Goal: Task Accomplishment & Management: Manage account settings

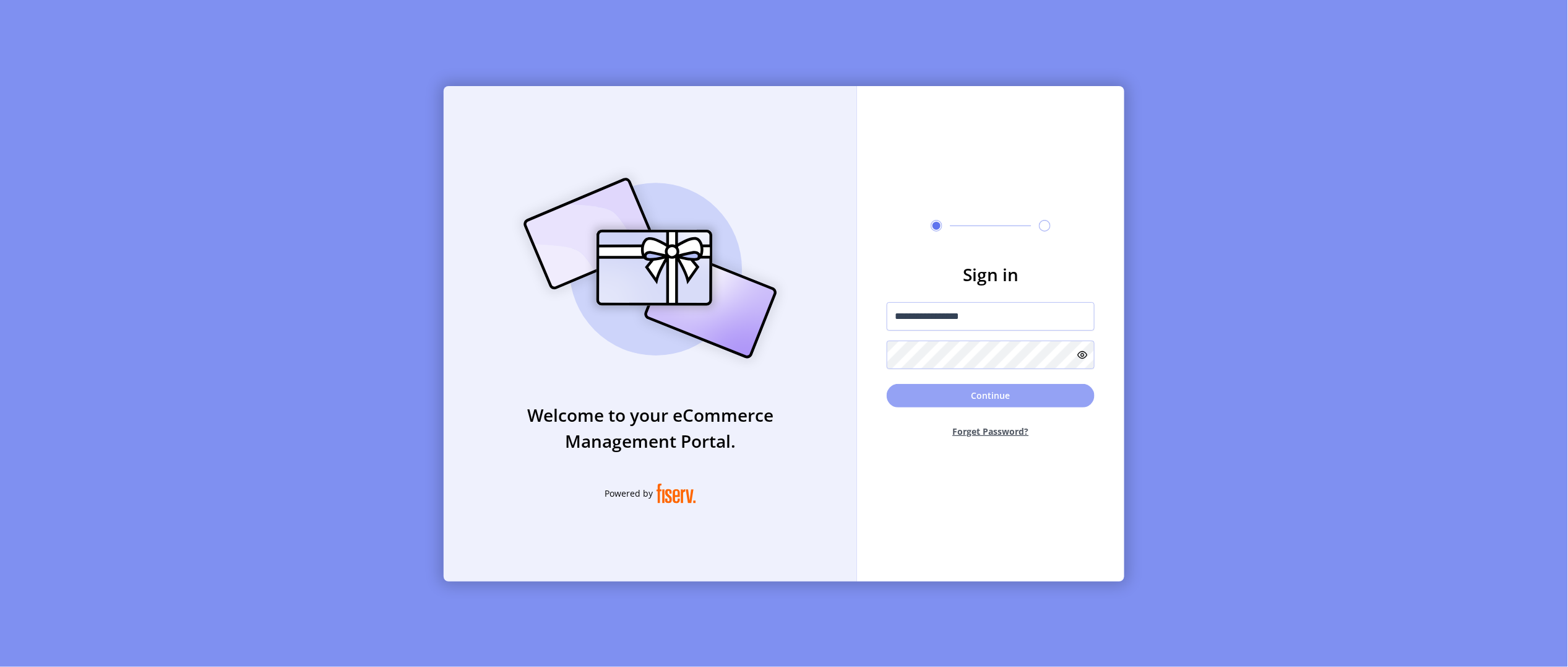
click at [1033, 393] on button "Continue" at bounding box center [991, 395] width 208 height 24
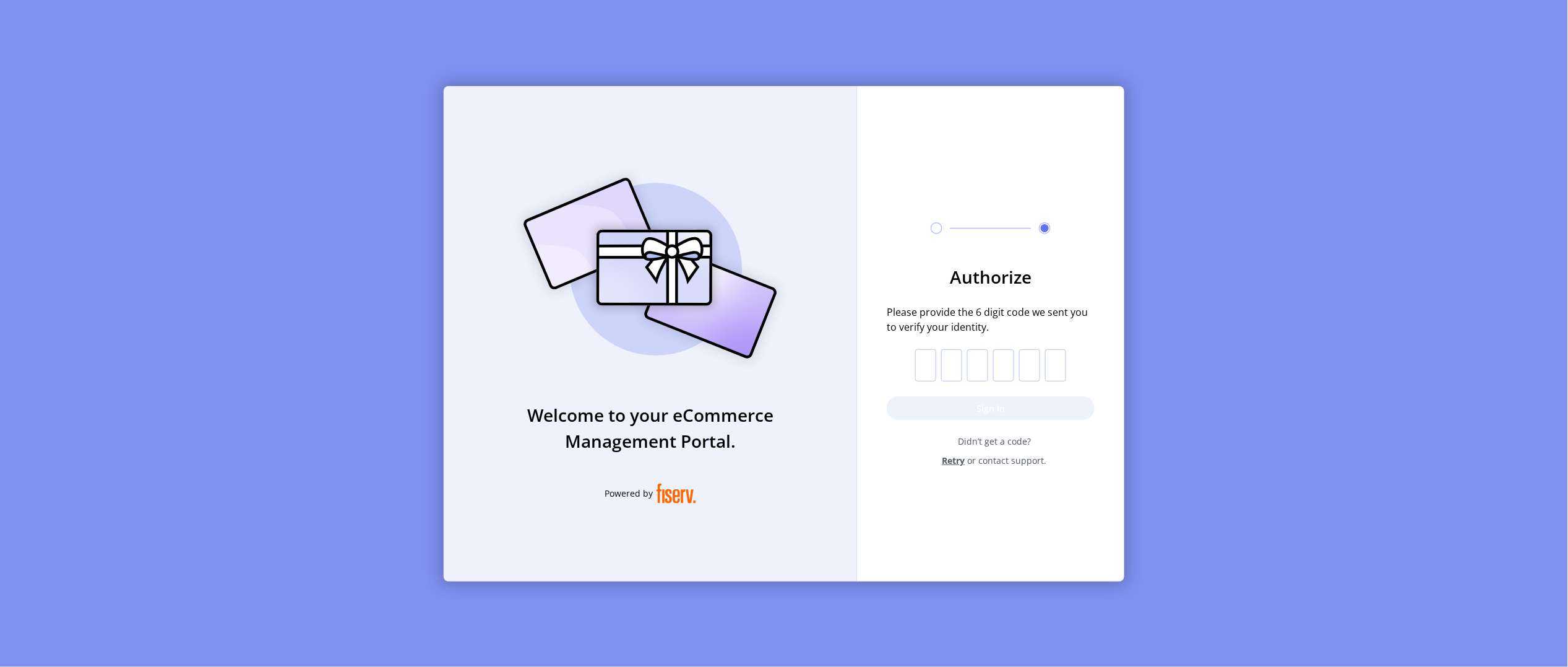
click at [930, 366] on input "text" at bounding box center [925, 365] width 21 height 32
paste input "*"
type input "*"
click at [931, 403] on button "Sign in" at bounding box center [991, 408] width 208 height 24
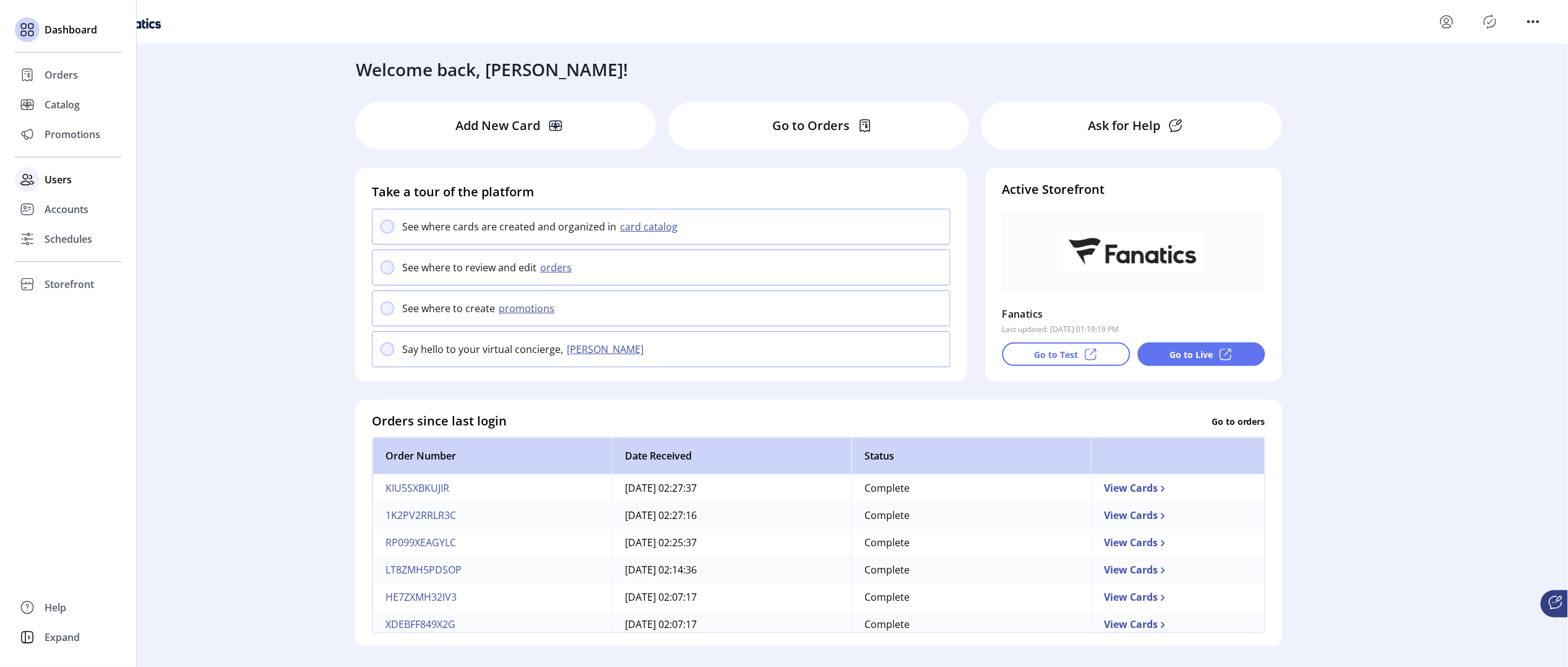
click at [69, 175] on span "Users" at bounding box center [57, 179] width 27 height 15
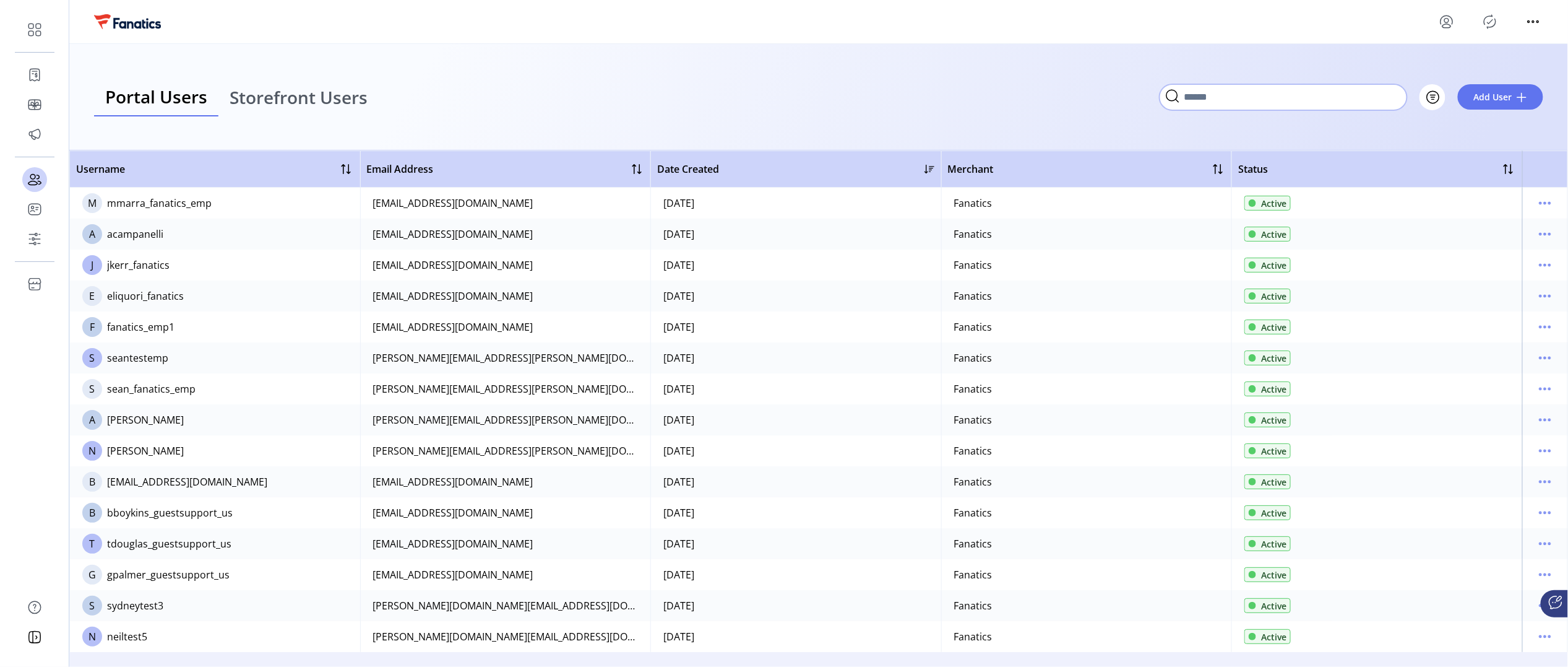
click at [1333, 100] on input "Search" at bounding box center [1284, 97] width 248 height 26
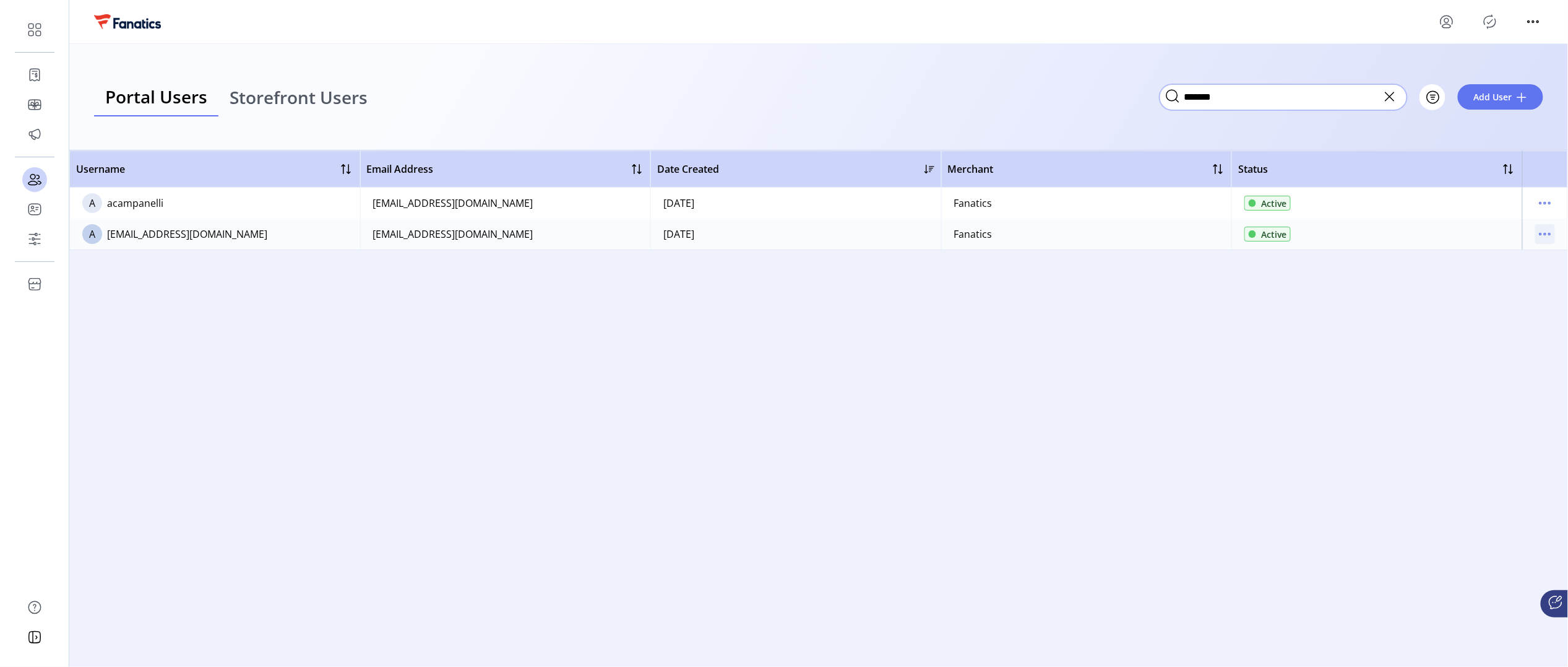
type input "*******"
click at [1548, 236] on icon "menu" at bounding box center [1545, 234] width 20 height 20
click at [1493, 317] on span "Disable User" at bounding box center [1494, 317] width 103 height 10
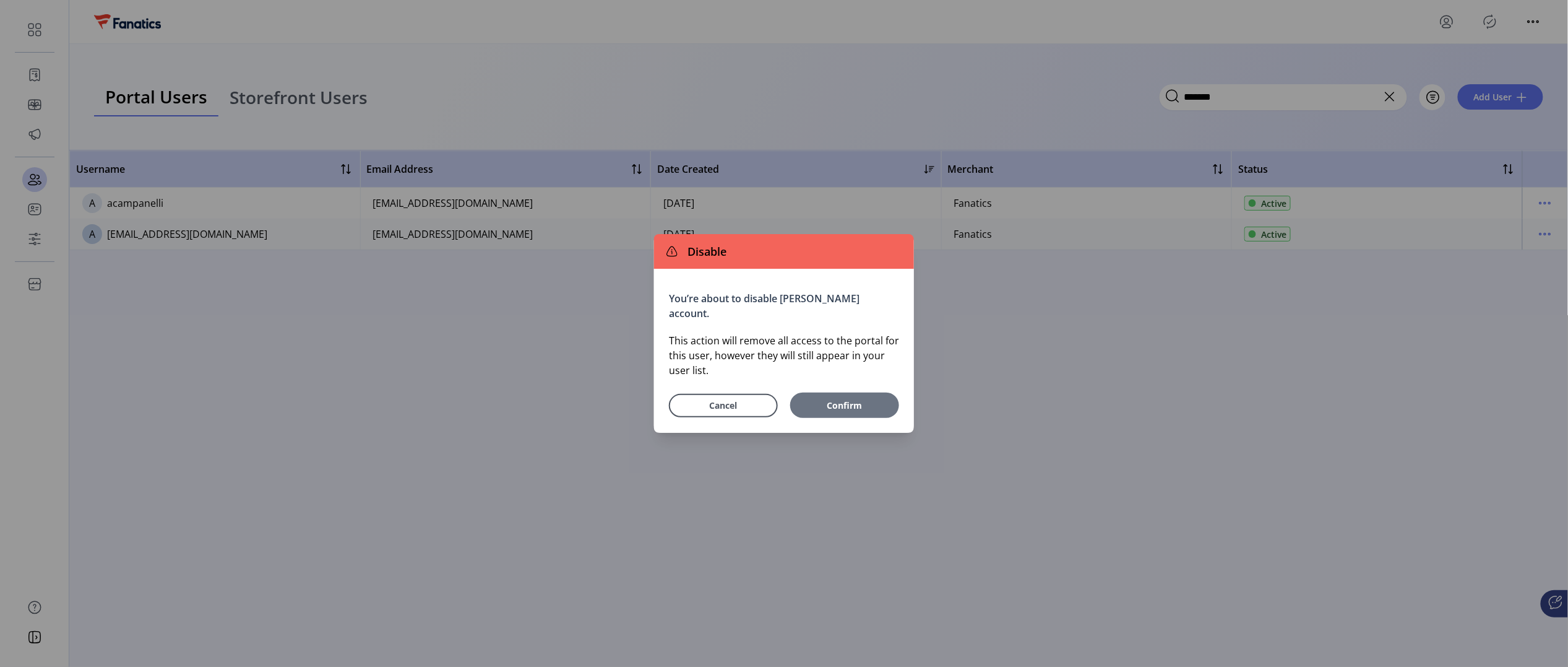
click at [836, 410] on span "Confirm" at bounding box center [844, 404] width 76 height 13
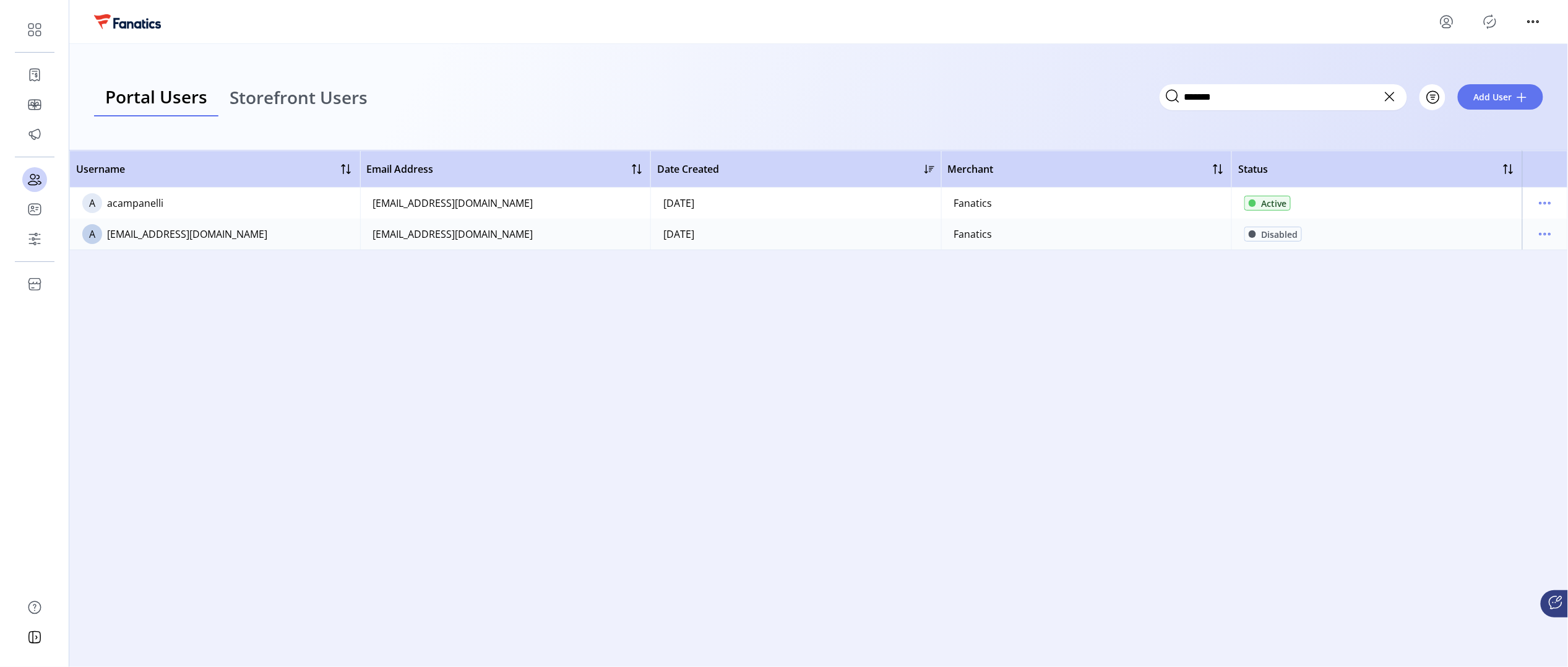
drag, startPoint x: 183, startPoint y: 198, endPoint x: 108, endPoint y: 205, distance: 75.3
click at [108, 205] on td "A acampanelli" at bounding box center [215, 202] width 291 height 31
copy div "acampanelli"
